Goal: Information Seeking & Learning: Learn about a topic

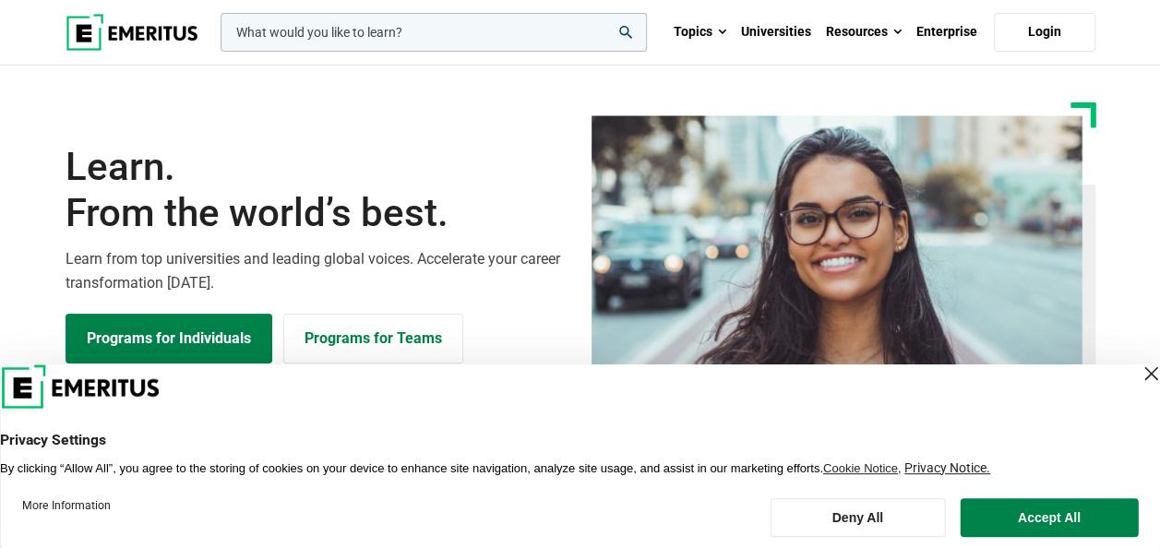
click at [1138, 376] on div "Close Layer" at bounding box center [1151, 374] width 26 height 26
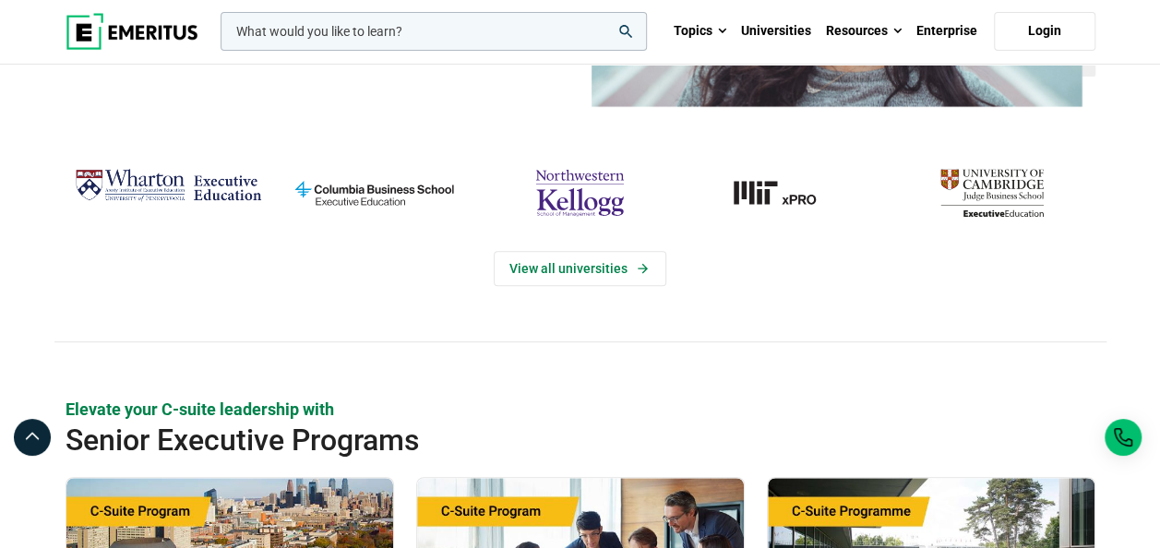
scroll to position [369, 0]
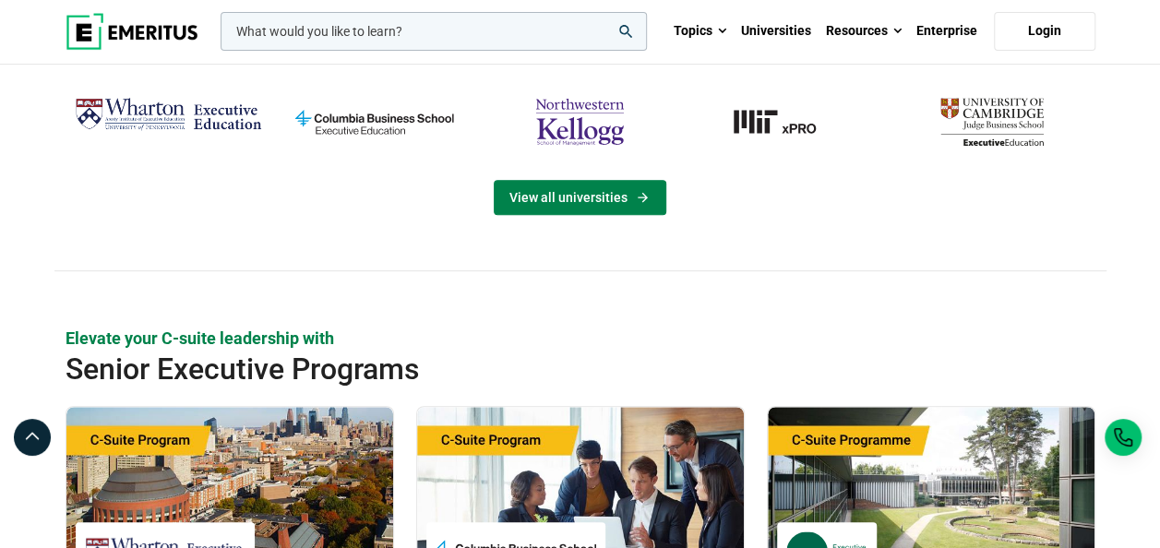
click at [570, 194] on link "View all universities" at bounding box center [580, 197] width 173 height 35
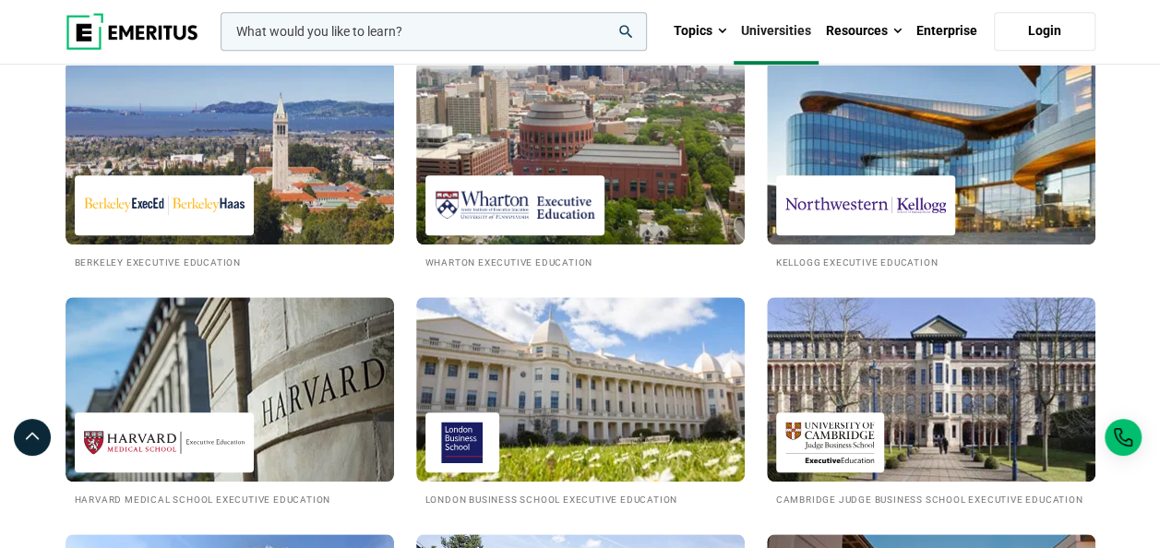
scroll to position [830, 0]
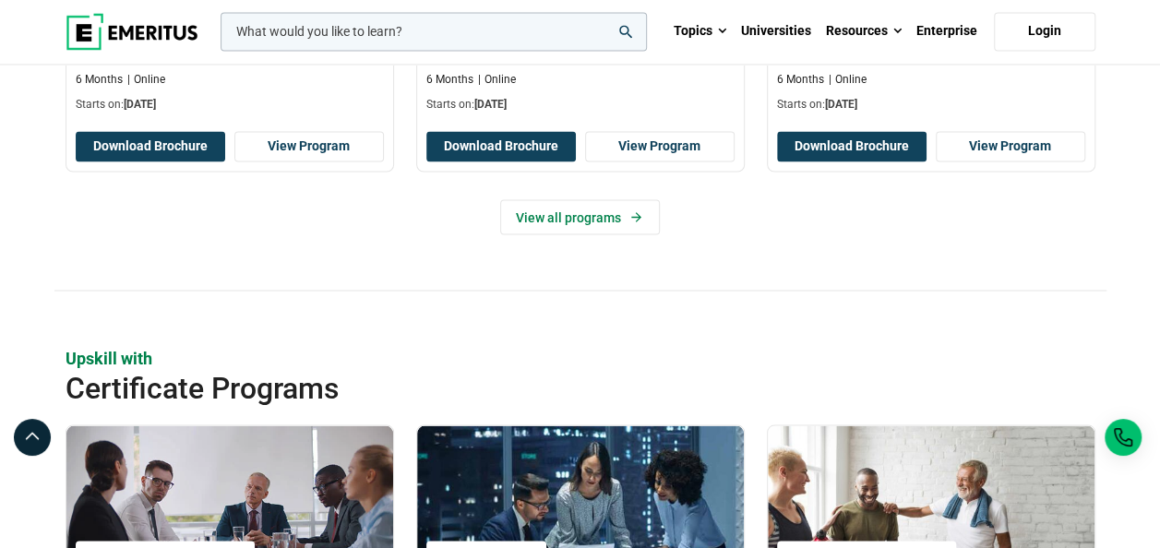
scroll to position [1836, 0]
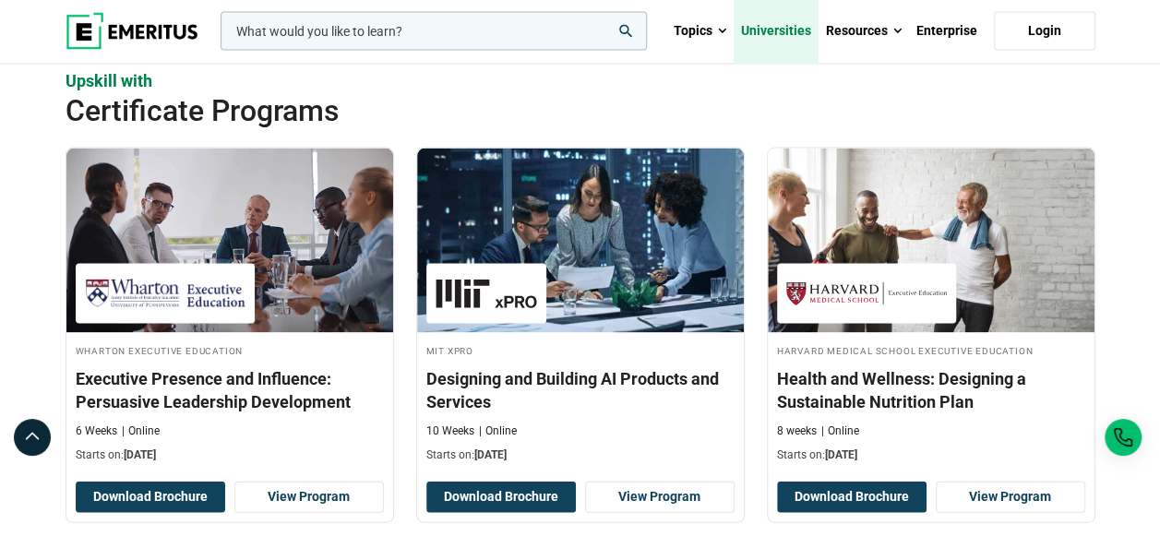
click at [781, 36] on link "Universities" at bounding box center [776, 31] width 85 height 65
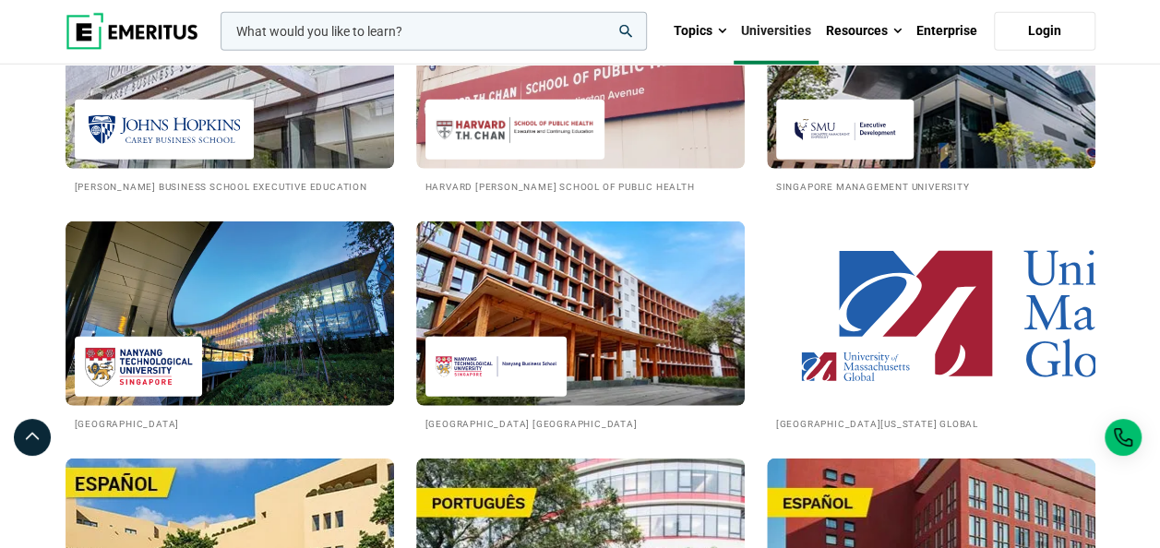
scroll to position [2584, 0]
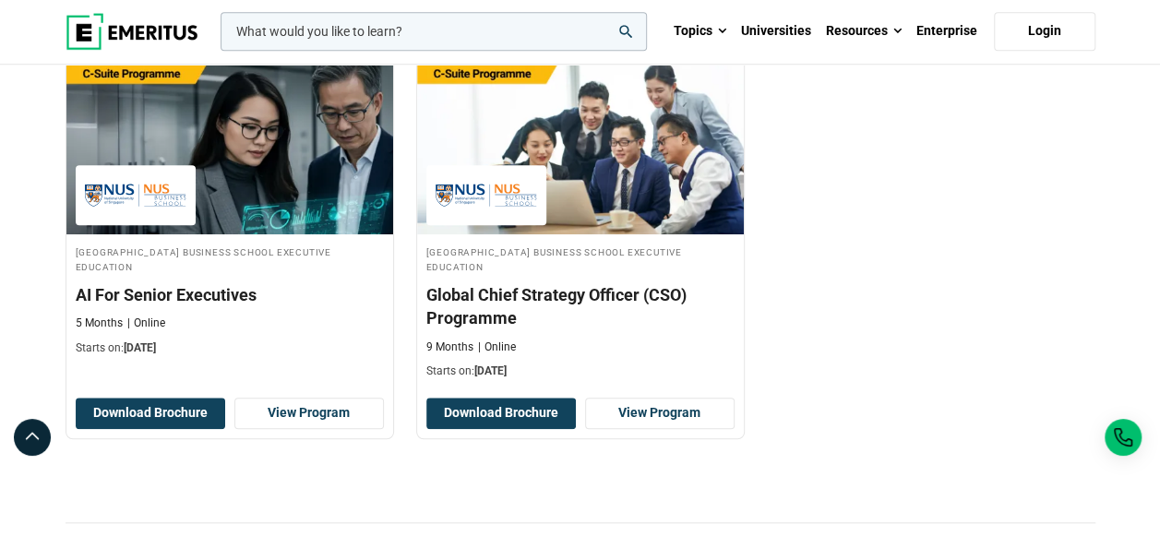
scroll to position [738, 0]
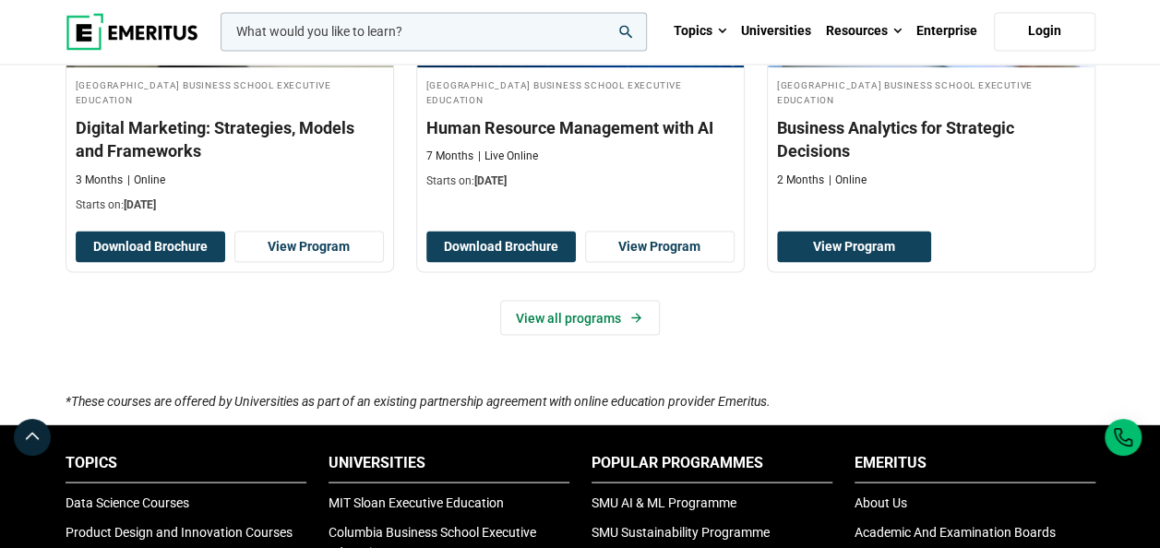
scroll to position [1661, 0]
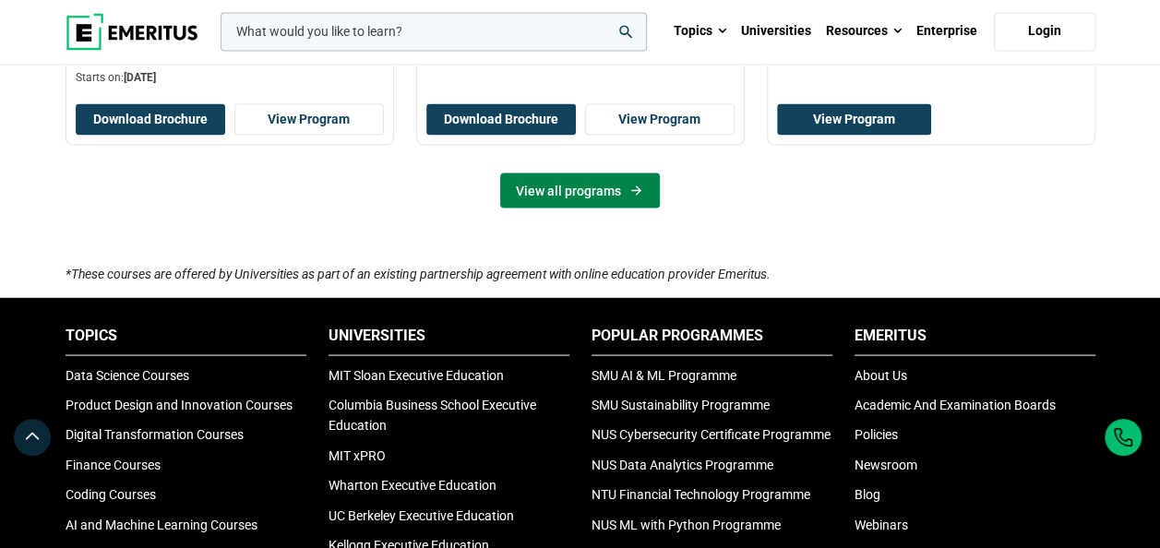
click at [591, 183] on link "View all programs" at bounding box center [580, 190] width 160 height 35
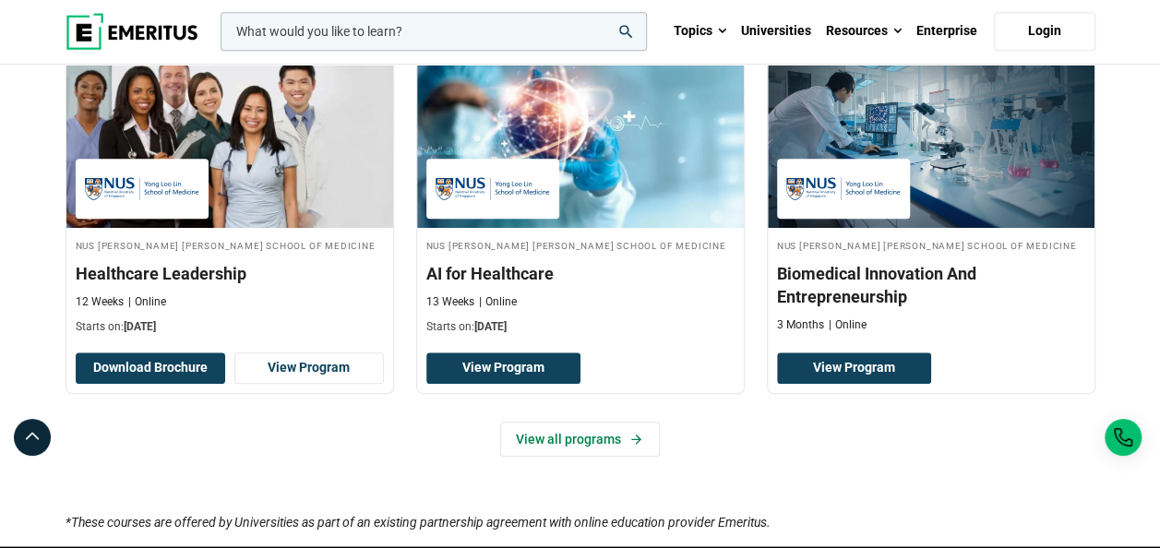
scroll to position [646, 0]
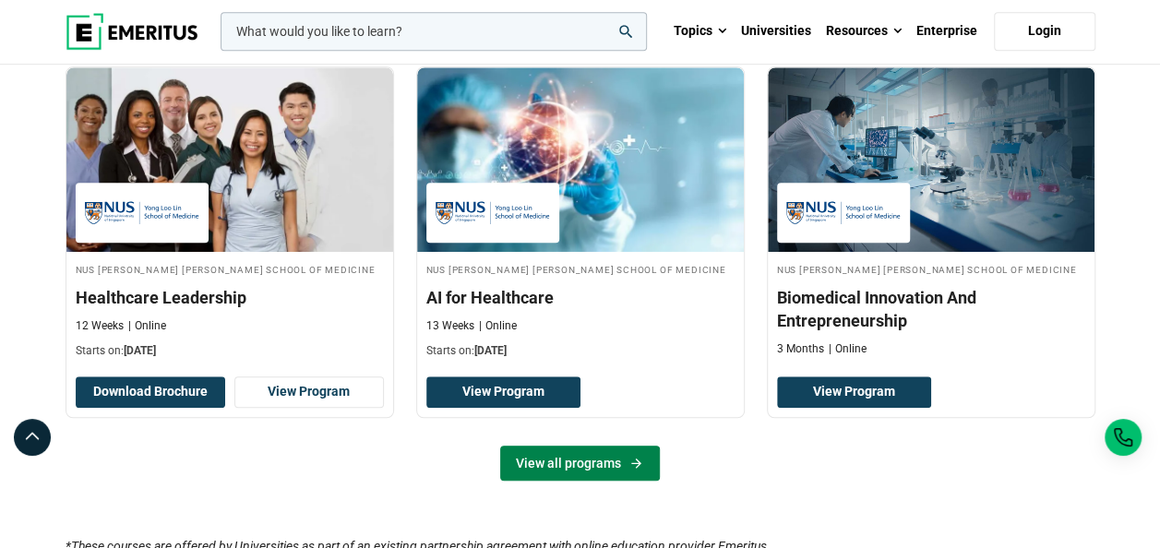
click at [639, 456] on icon at bounding box center [636, 463] width 16 height 15
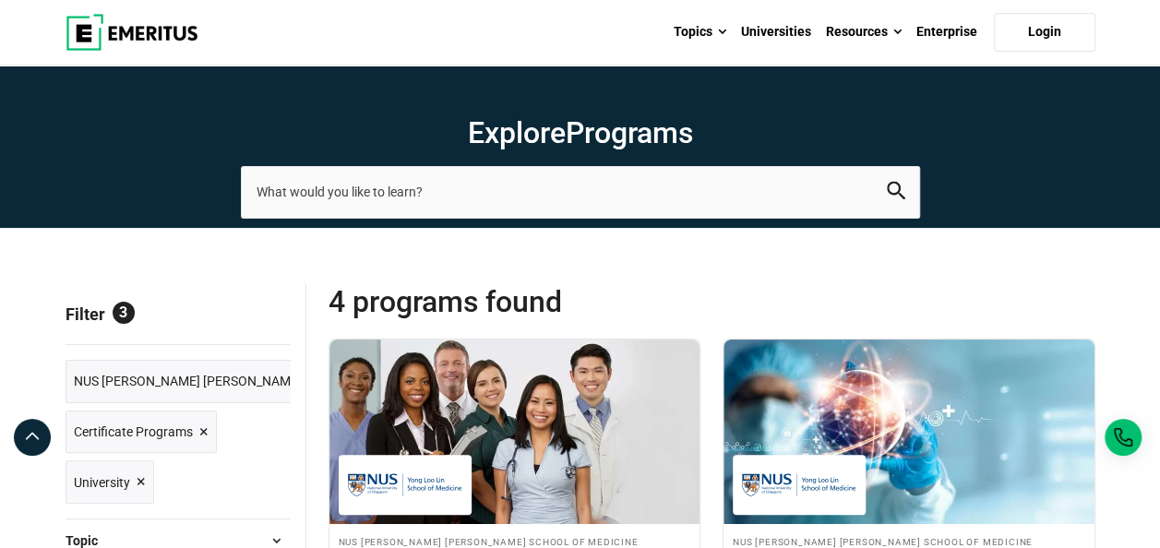
scroll to position [369, 0]
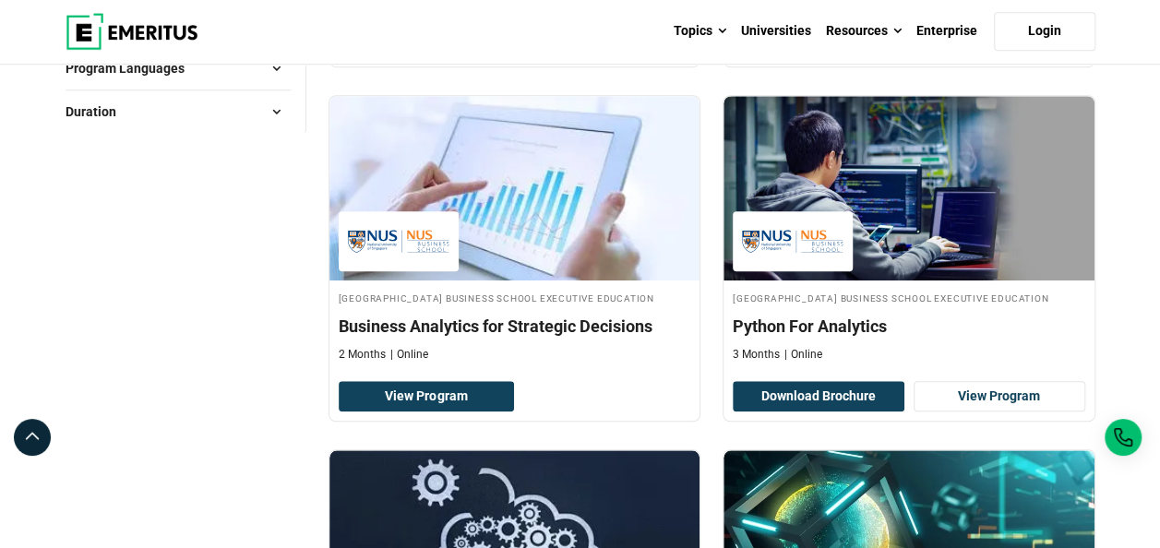
scroll to position [461, 0]
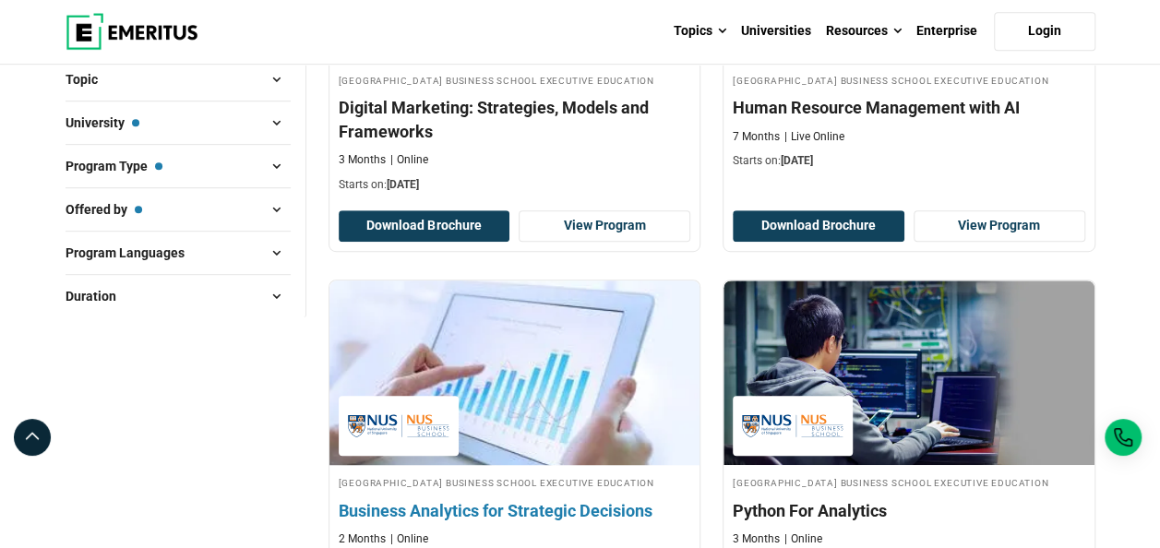
click at [613, 399] on img at bounding box center [514, 372] width 408 height 203
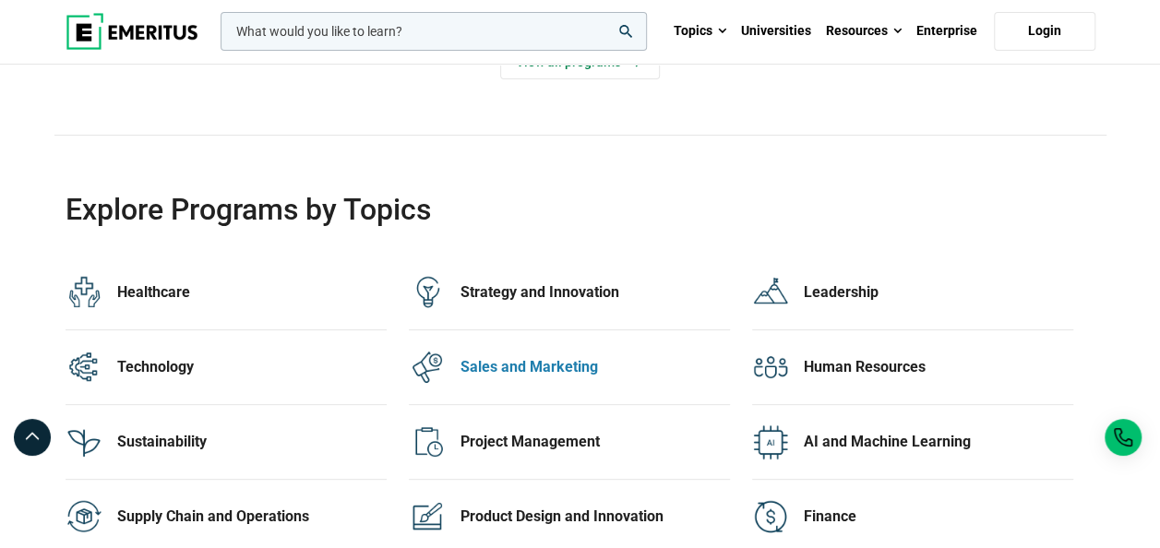
scroll to position [3691, 0]
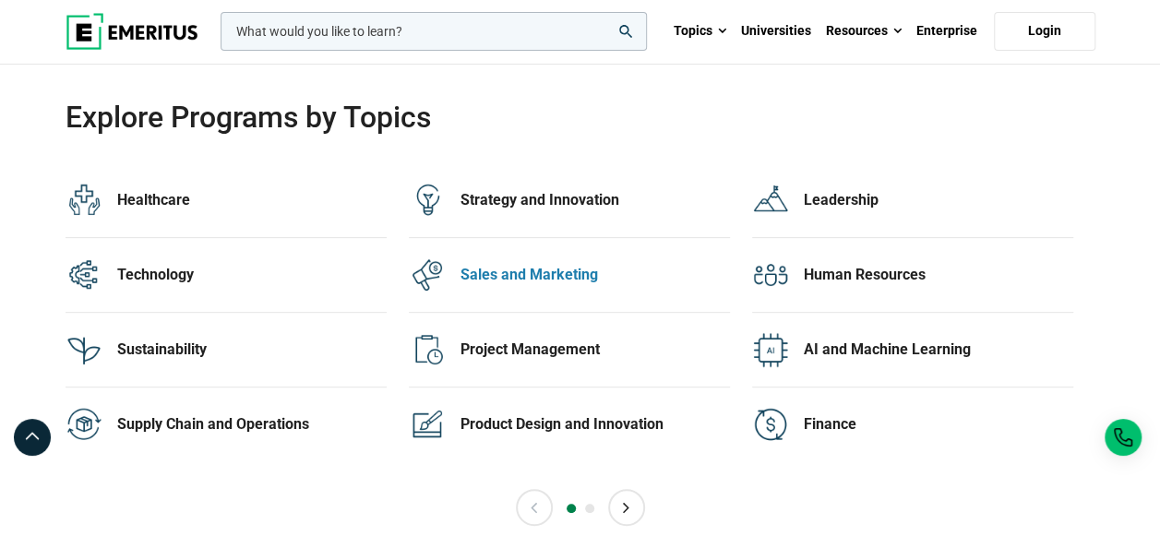
click at [636, 275] on div "Sales and Marketing 21 Programs" at bounding box center [594, 275] width 269 height 37
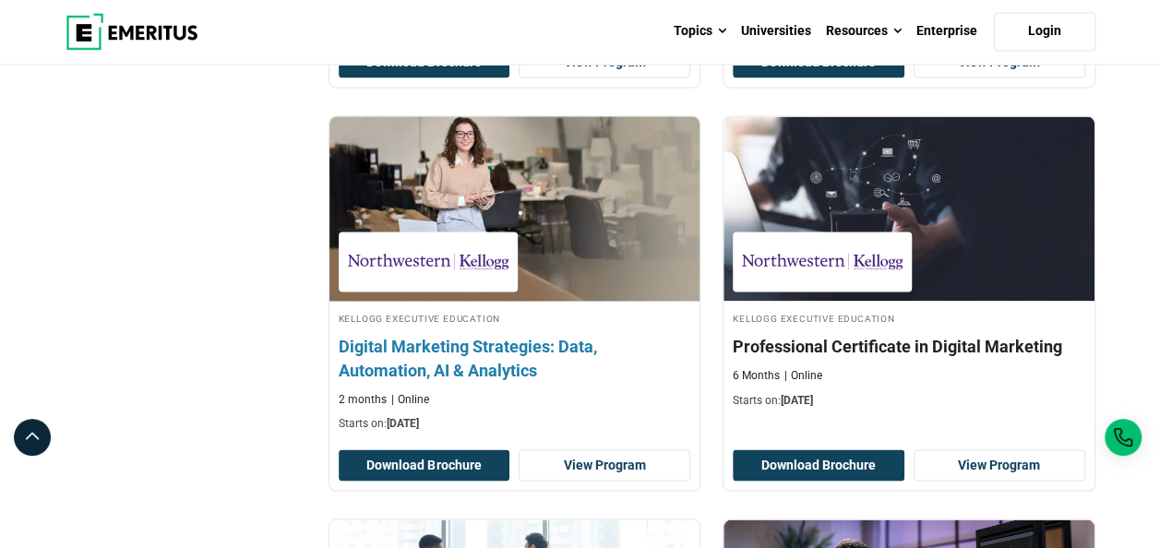
scroll to position [1938, 0]
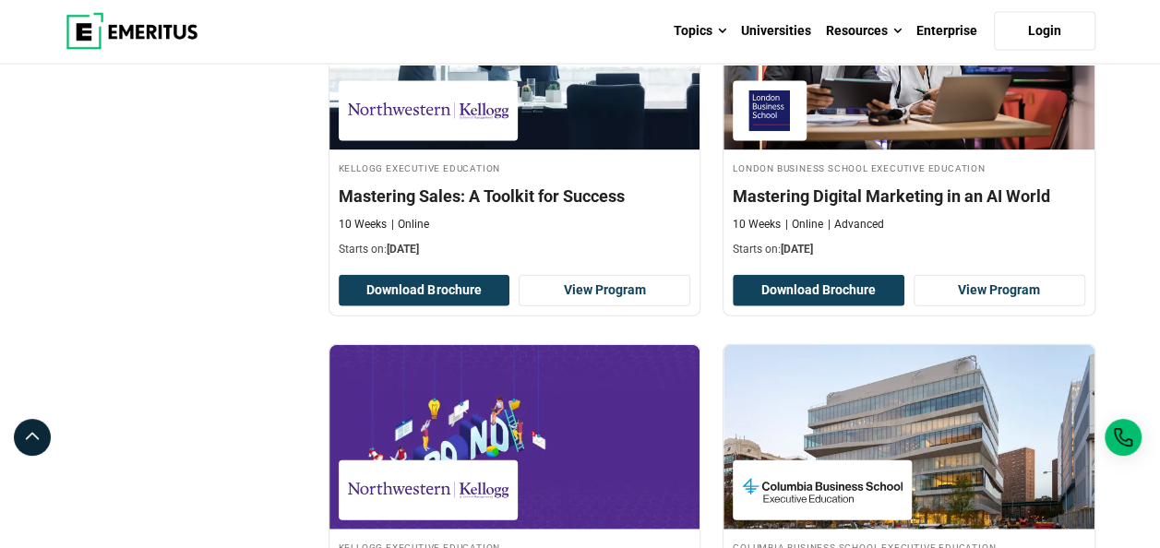
click at [224, 346] on div "Filter 1 Reset all × Sales and Marketing × Filters 1 Reset Filters × Sales and …" at bounding box center [185, 422] width 263 height 4152
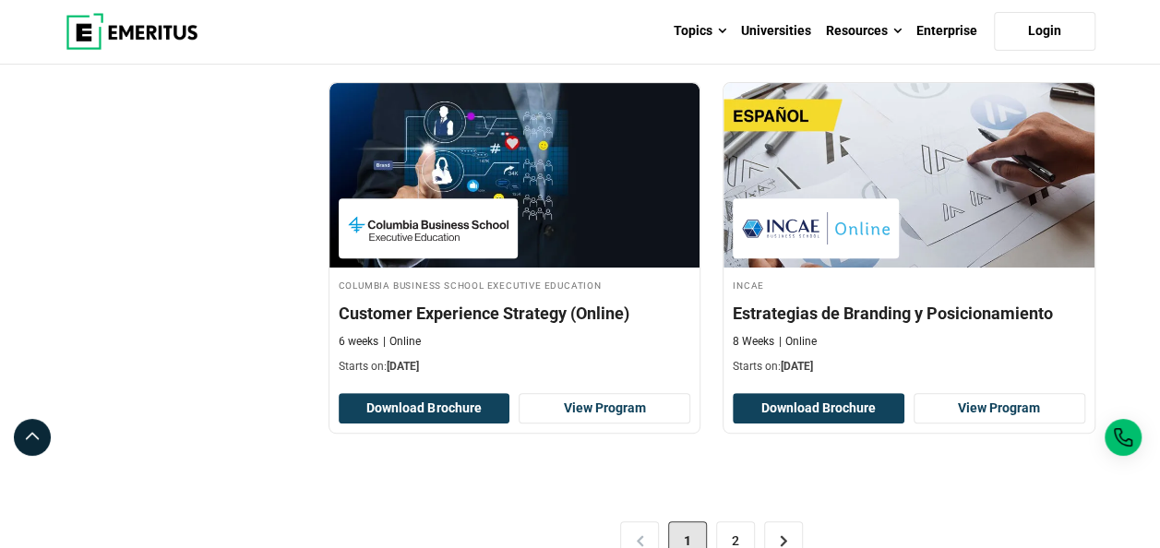
scroll to position [3968, 0]
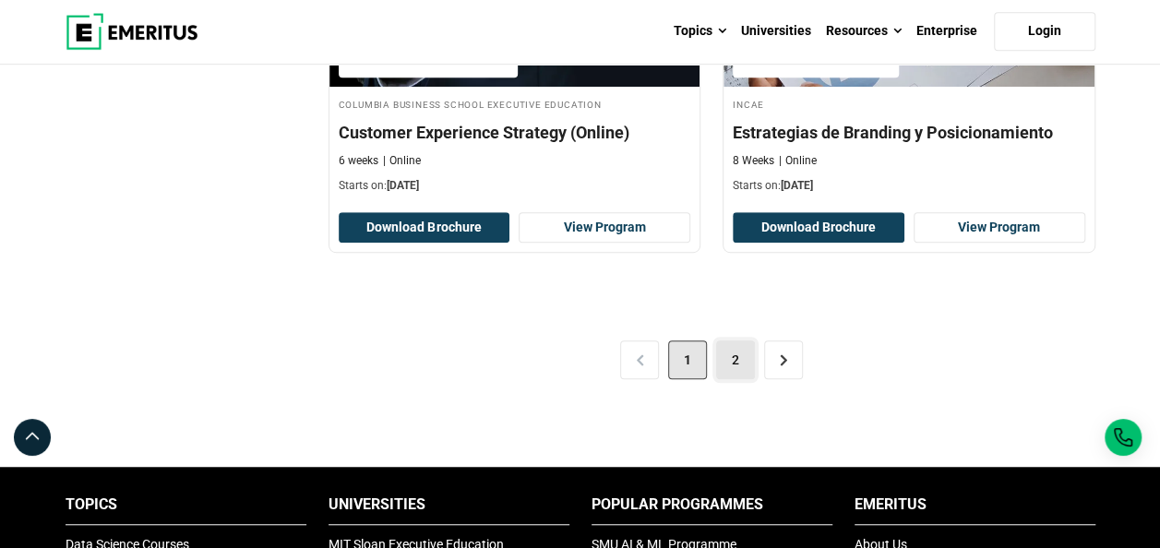
click at [736, 350] on link "2" at bounding box center [735, 359] width 39 height 39
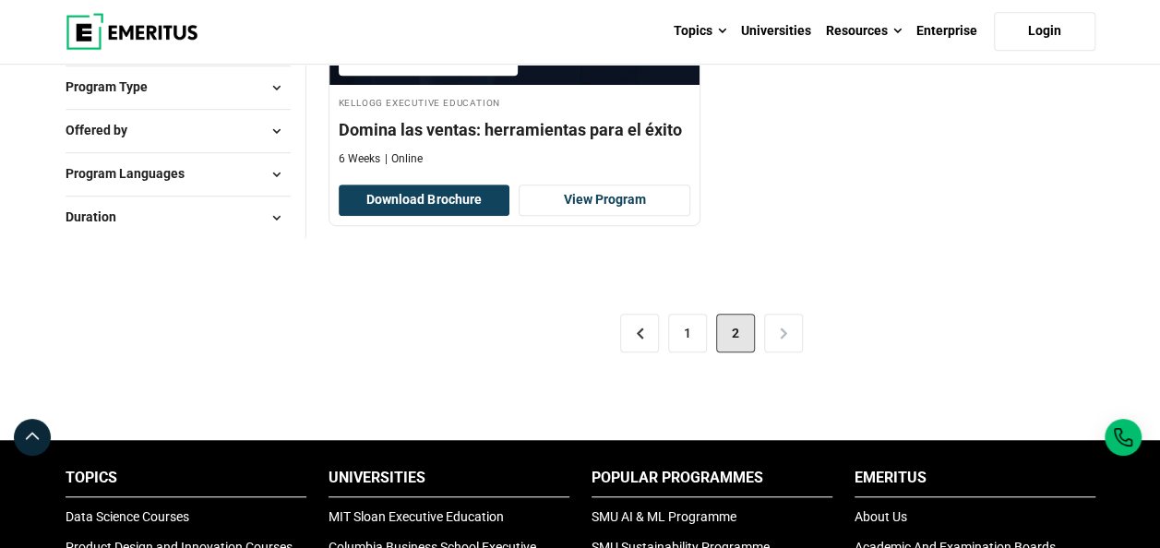
scroll to position [369, 0]
